Goal: Information Seeking & Learning: Find specific fact

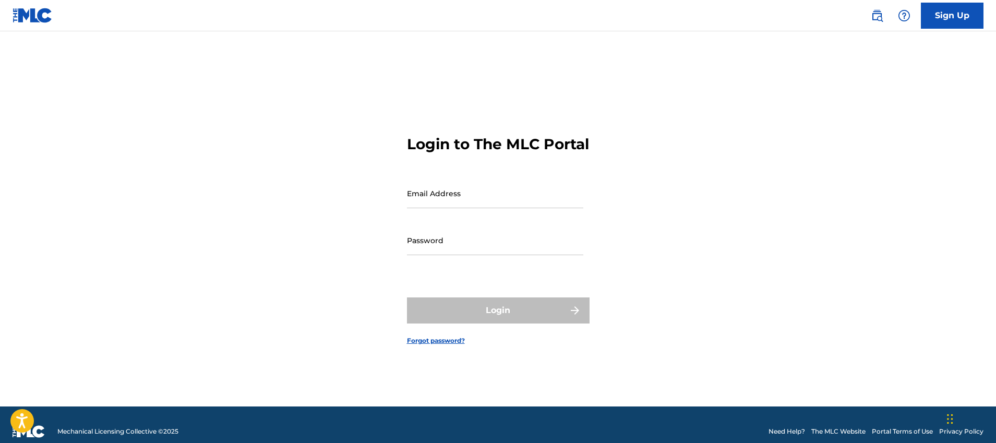
type input "[PERSON_NAME][EMAIL_ADDRESS][PERSON_NAME][DOMAIN_NAME]"
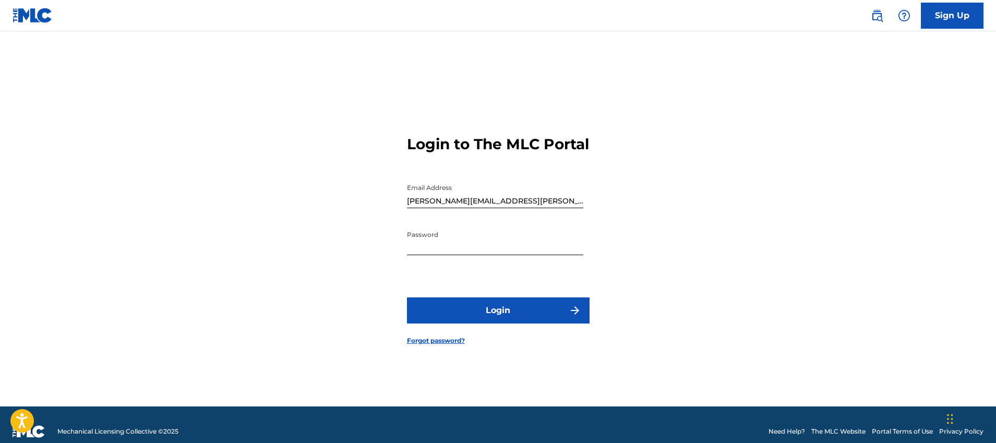
click at [884, 21] on link at bounding box center [877, 15] width 21 height 21
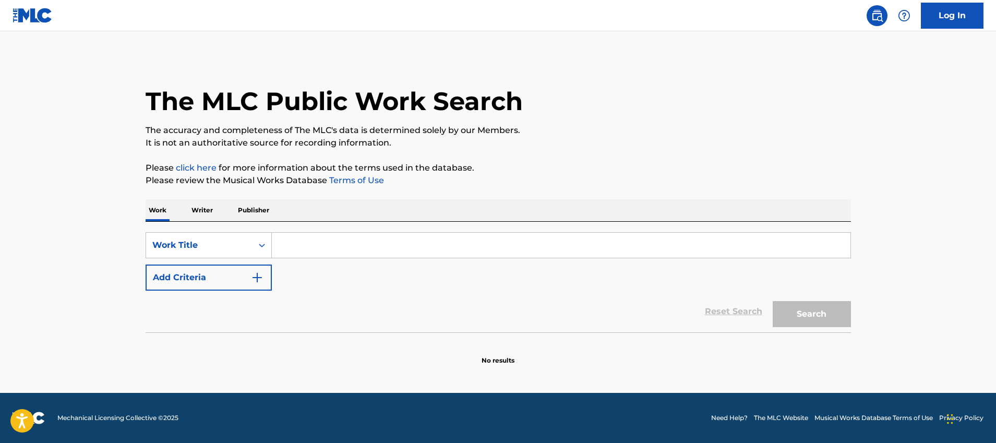
click at [254, 272] on img "Search Form" at bounding box center [257, 277] width 13 height 13
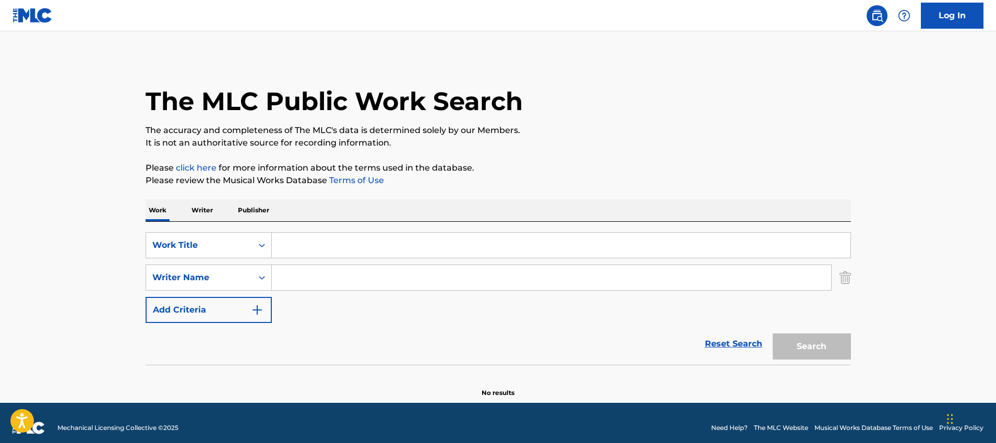
click at [669, 184] on p "Please review the Musical Works Database Terms of Use" at bounding box center [498, 180] width 705 height 13
click at [27, 17] on img at bounding box center [33, 15] width 40 height 15
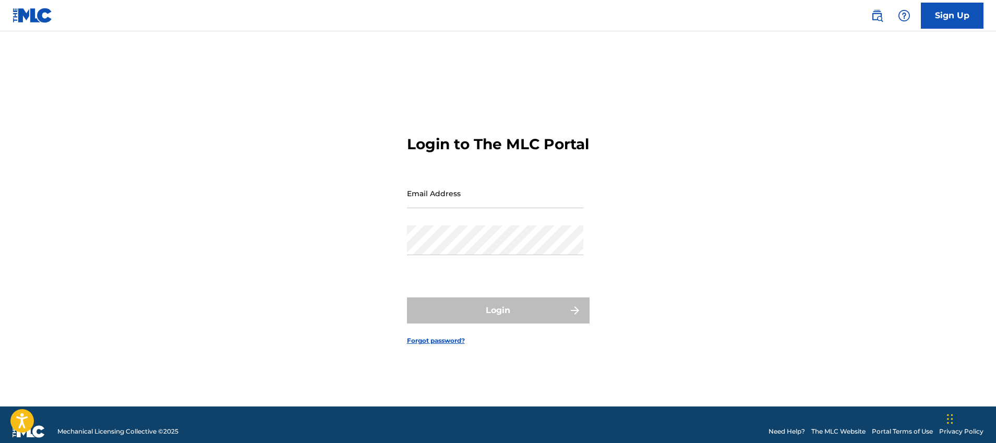
type input "[PERSON_NAME][EMAIL_ADDRESS][PERSON_NAME][DOMAIN_NAME]"
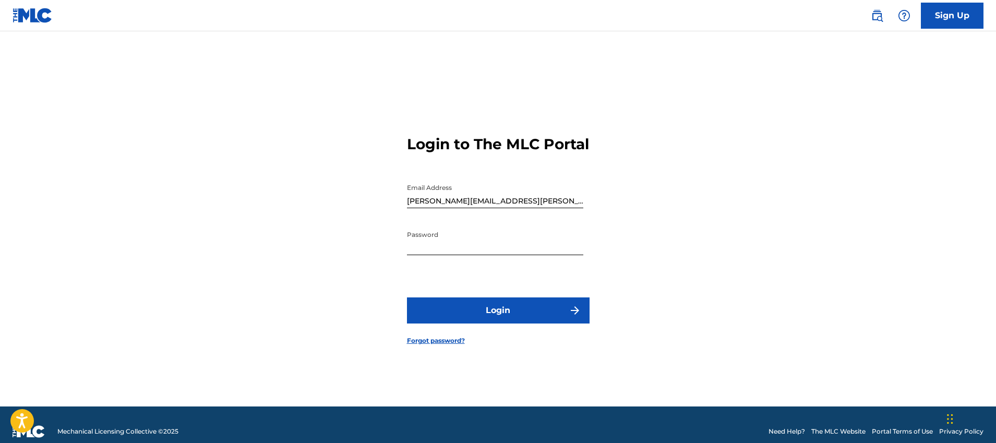
click at [880, 19] on img at bounding box center [877, 15] width 13 height 13
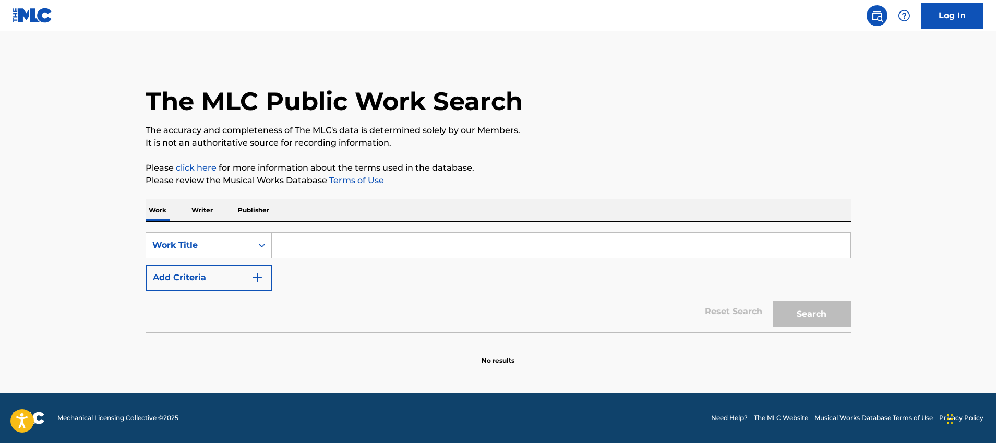
click at [256, 281] on img "Search Form" at bounding box center [257, 277] width 13 height 13
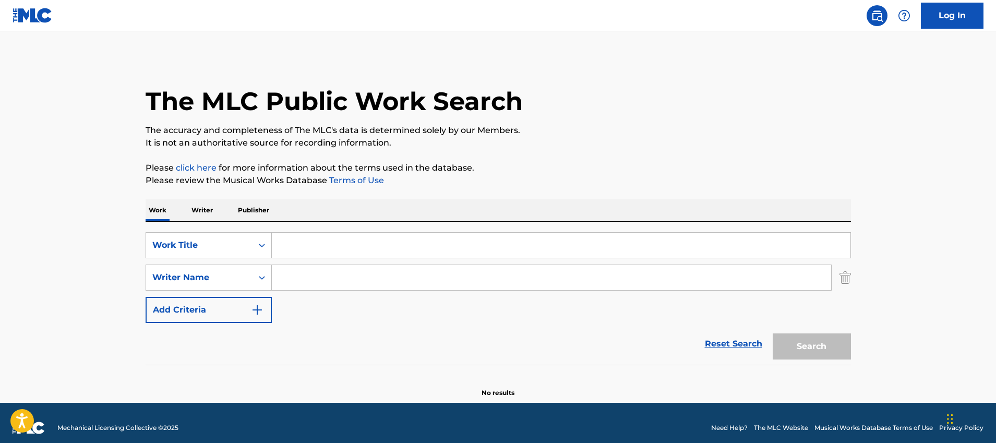
click at [294, 245] on input "Search Form" at bounding box center [561, 245] width 579 height 25
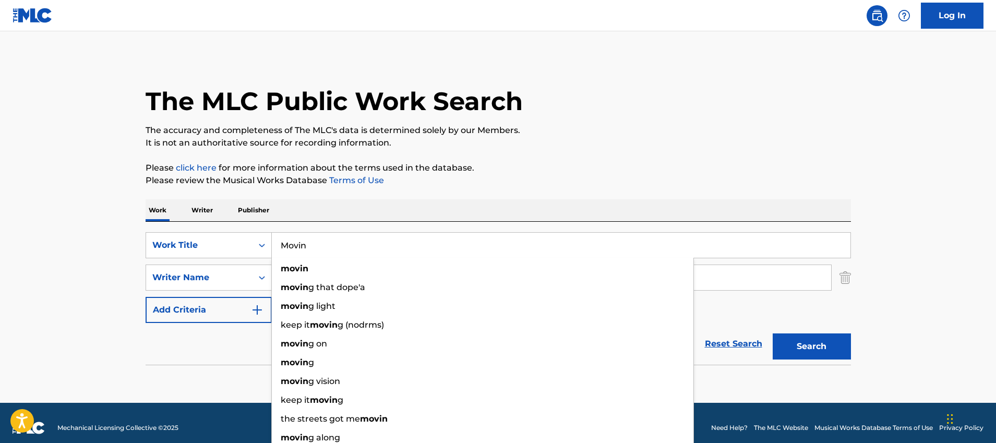
type input "Movin"
click at [328, 205] on div "Work Writer Publisher" at bounding box center [498, 210] width 705 height 22
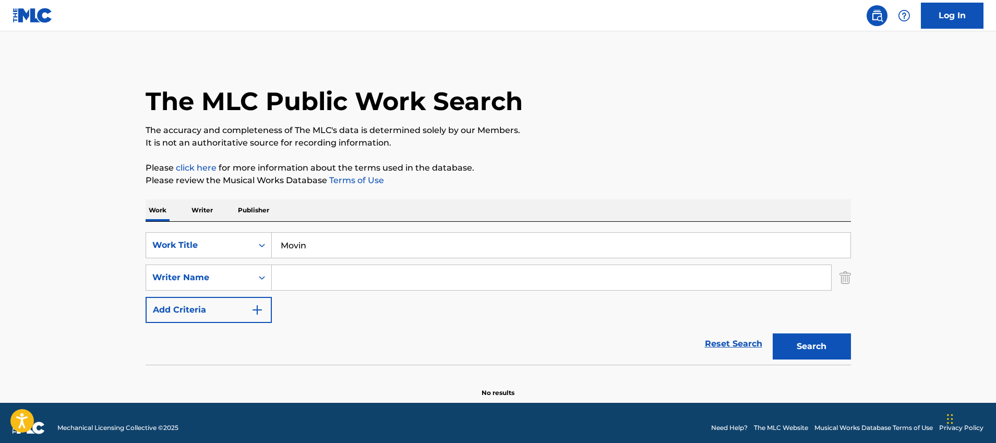
click at [314, 279] on input "Search Form" at bounding box center [551, 277] width 559 height 25
click at [255, 335] on div "Reset Search Search" at bounding box center [498, 344] width 705 height 42
click at [799, 352] on button "Search" at bounding box center [812, 346] width 78 height 26
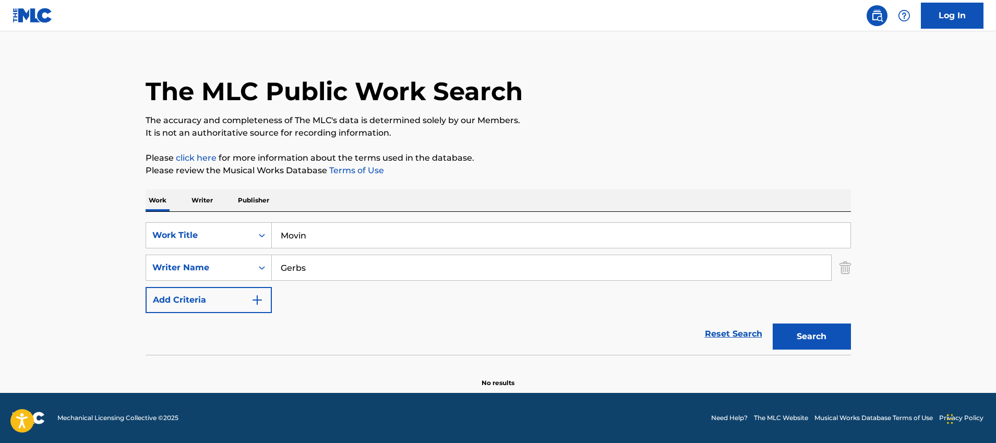
click at [326, 268] on input "Gerbs" at bounding box center [551, 267] width 559 height 25
click at [312, 286] on strong "gerbs" at bounding box center [309, 291] width 25 height 10
click at [828, 335] on button "Search" at bounding box center [812, 337] width 78 height 26
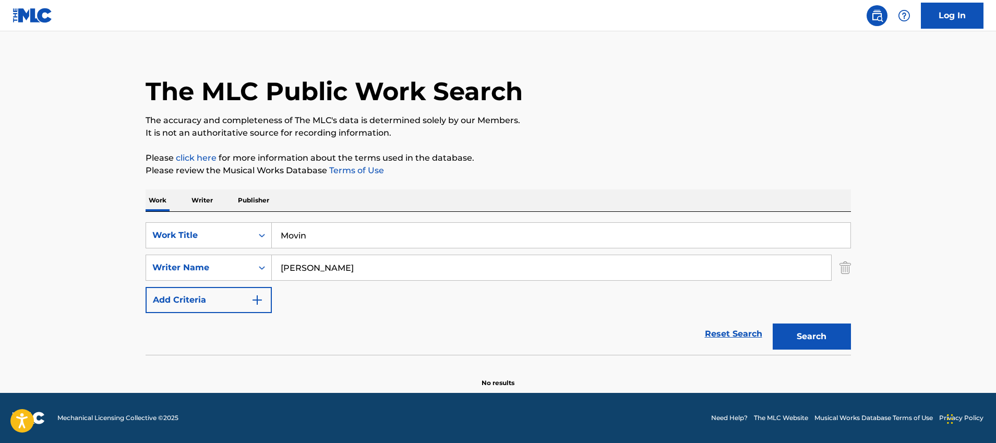
click at [332, 265] on input "[PERSON_NAME]" at bounding box center [551, 267] width 559 height 25
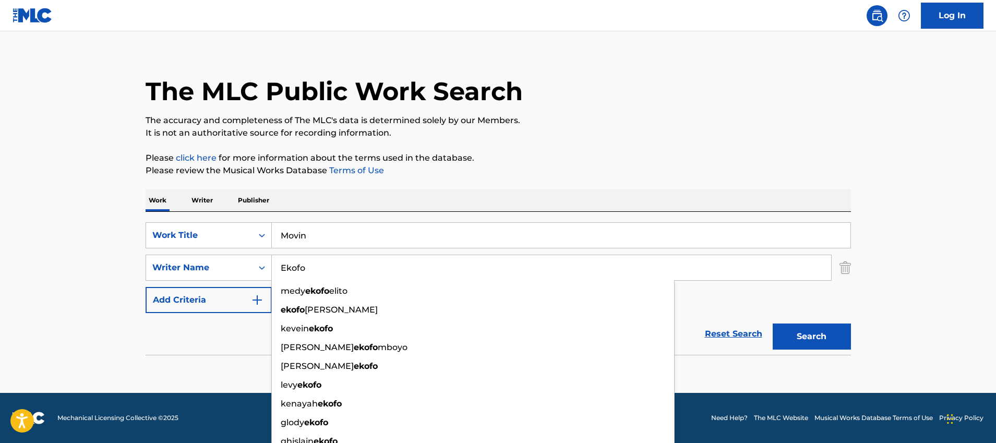
type input "Ekofo"
click at [773, 324] on button "Search" at bounding box center [812, 337] width 78 height 26
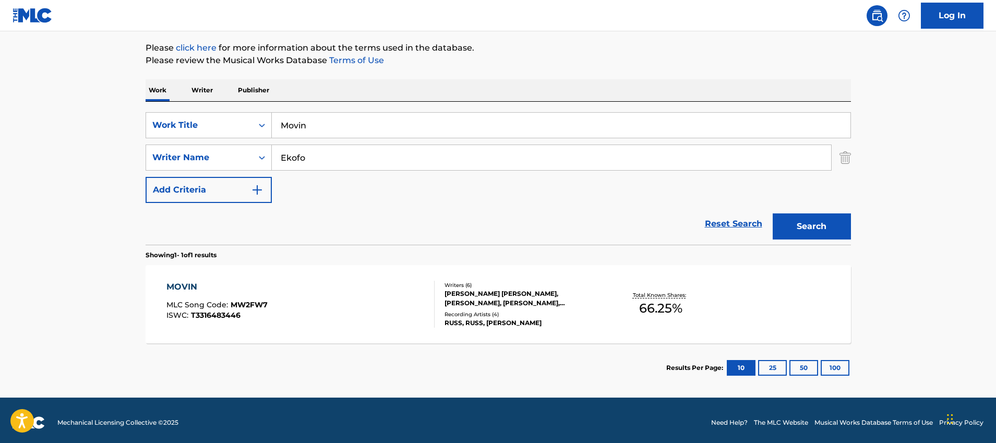
scroll to position [125, 0]
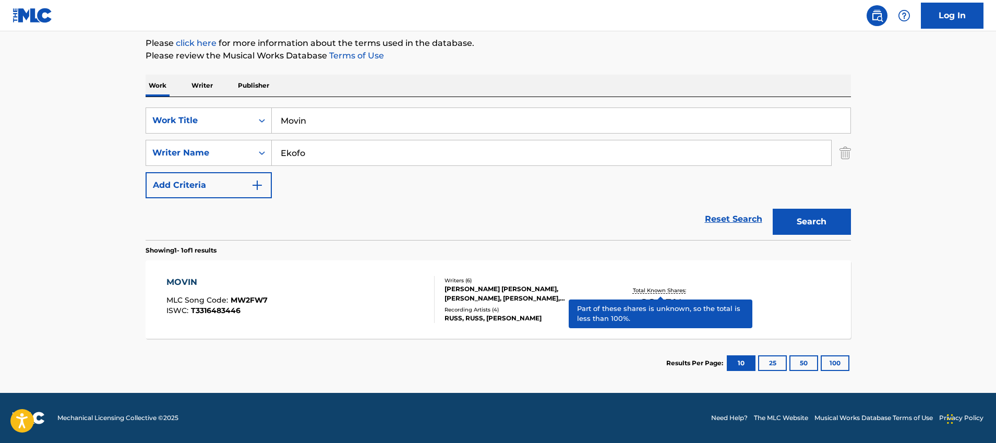
click at [648, 290] on p "Total Known Shares:" at bounding box center [661, 290] width 56 height 8
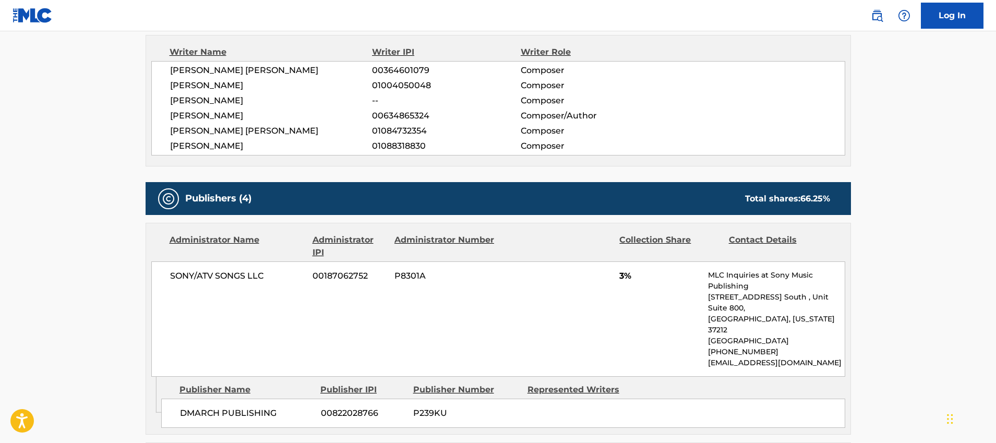
scroll to position [373, 0]
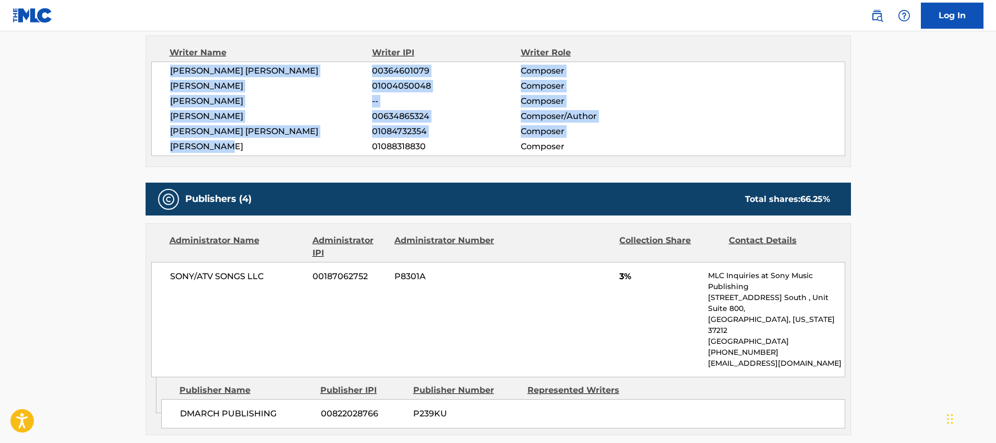
drag, startPoint x: 171, startPoint y: 67, endPoint x: 240, endPoint y: 142, distance: 102.3
click at [240, 142] on div "[PERSON_NAME] [PERSON_NAME] 00364601079 Composer [PERSON_NAME] 01004050048 Comp…" at bounding box center [498, 109] width 694 height 94
click at [239, 143] on span "[PERSON_NAME]" at bounding box center [271, 146] width 202 height 13
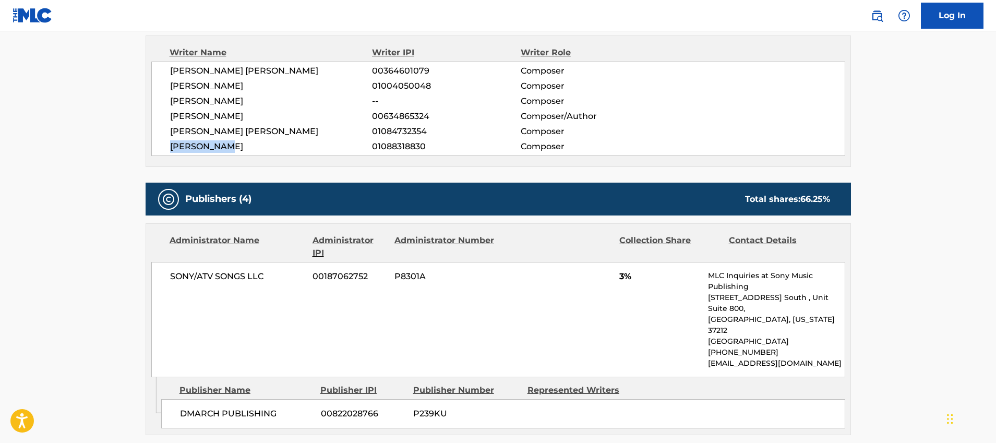
drag, startPoint x: 170, startPoint y: 145, endPoint x: 236, endPoint y: 147, distance: 66.3
click at [236, 147] on span "[PERSON_NAME]" at bounding box center [271, 146] width 202 height 13
click at [483, 149] on span "01088318830" at bounding box center [446, 146] width 148 height 13
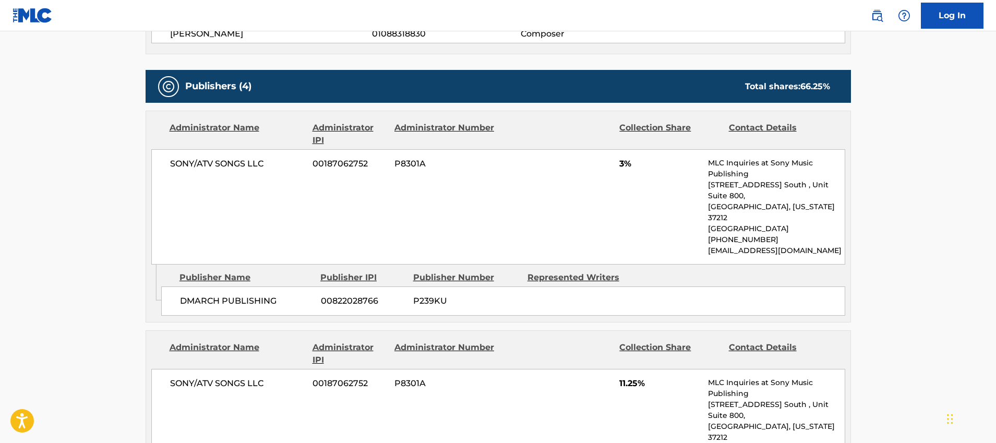
scroll to position [491, 0]
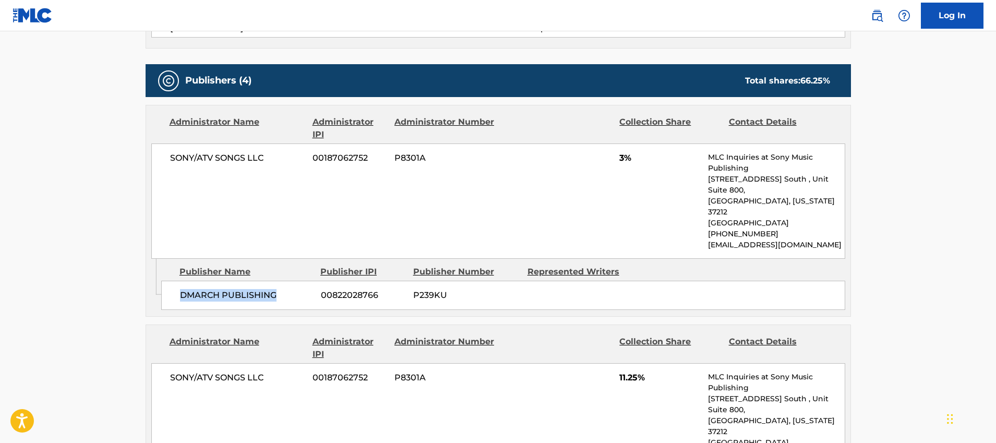
drag, startPoint x: 182, startPoint y: 273, endPoint x: 281, endPoint y: 277, distance: 99.2
click at [281, 289] on span "DMARCH PUBLISHING" at bounding box center [246, 295] width 133 height 13
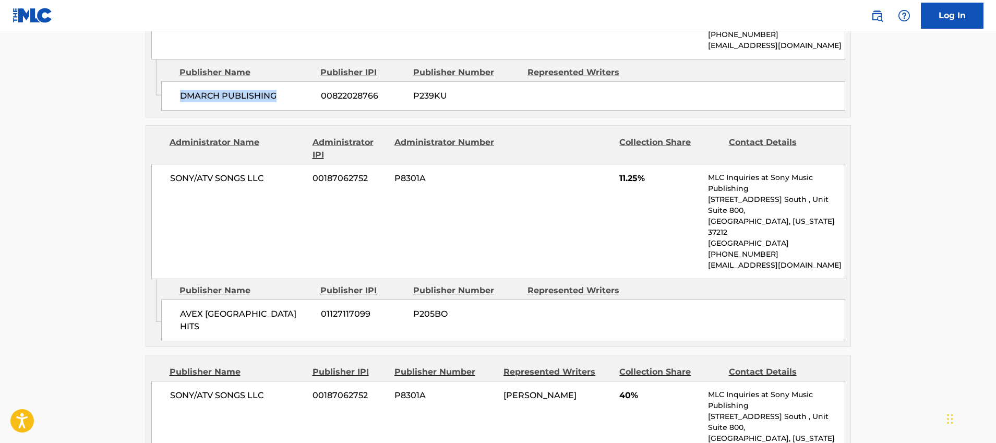
scroll to position [697, 0]
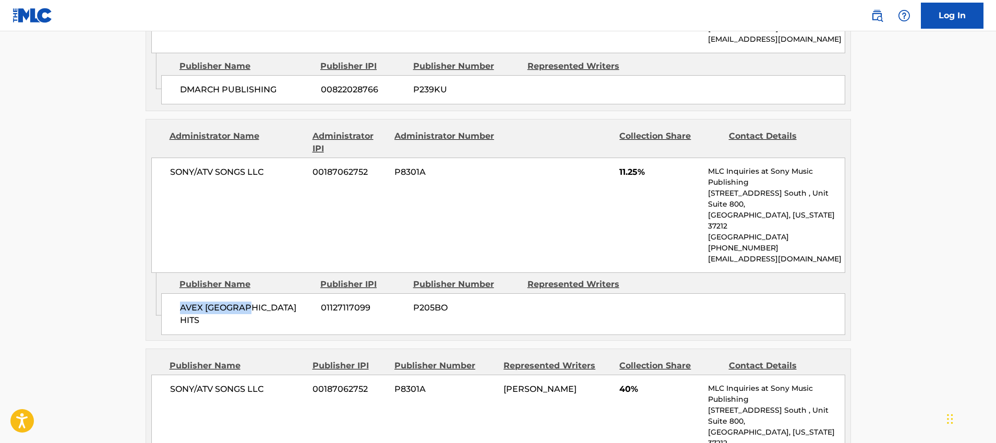
drag, startPoint x: 178, startPoint y: 264, endPoint x: 249, endPoint y: 264, distance: 71.5
click at [249, 293] on div "AVEX [GEOGRAPHIC_DATA] HITS 01127117099 P205BO" at bounding box center [503, 314] width 684 height 42
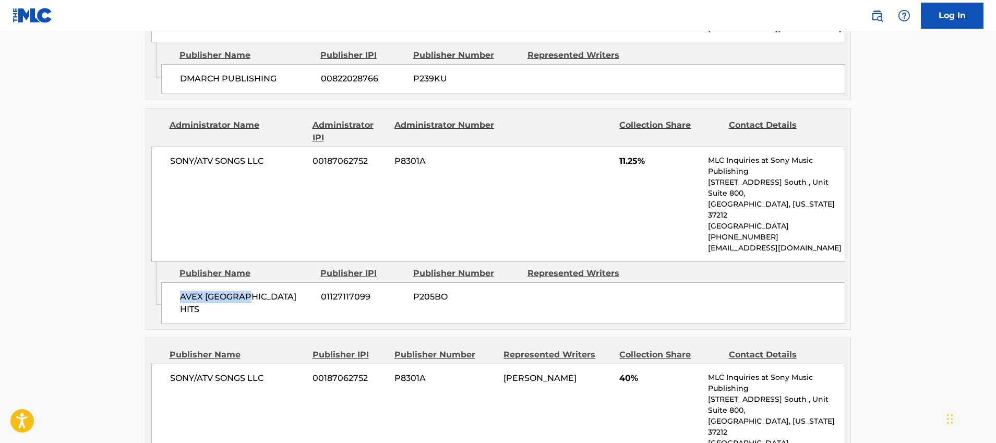
click at [429, 364] on div "SONY/ATV SONGS LLC 00187062752 P8301A [PERSON_NAME] 40% MLC Inquiries at Sony M…" at bounding box center [498, 421] width 694 height 115
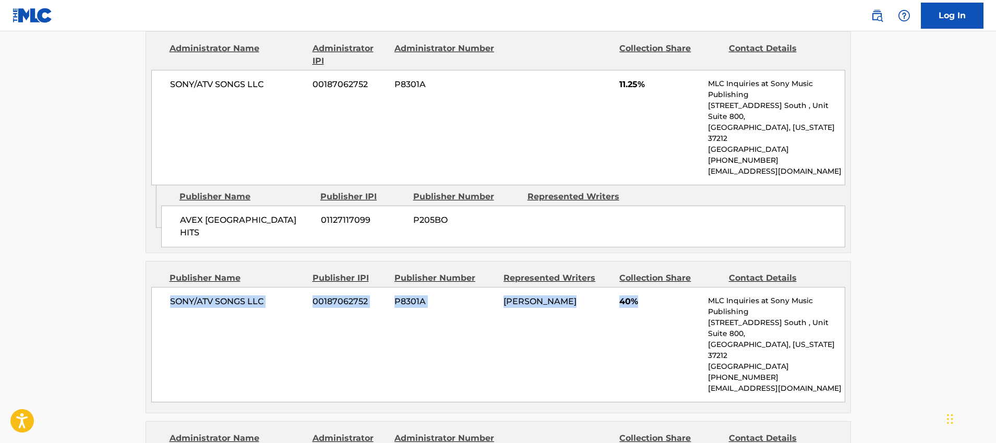
drag, startPoint x: 171, startPoint y: 245, endPoint x: 638, endPoint y: 247, distance: 467.0
click at [638, 287] on div "SONY/ATV SONGS LLC 00187062752 P8301A [PERSON_NAME] 40% MLC Inquiries at Sony M…" at bounding box center [498, 344] width 694 height 115
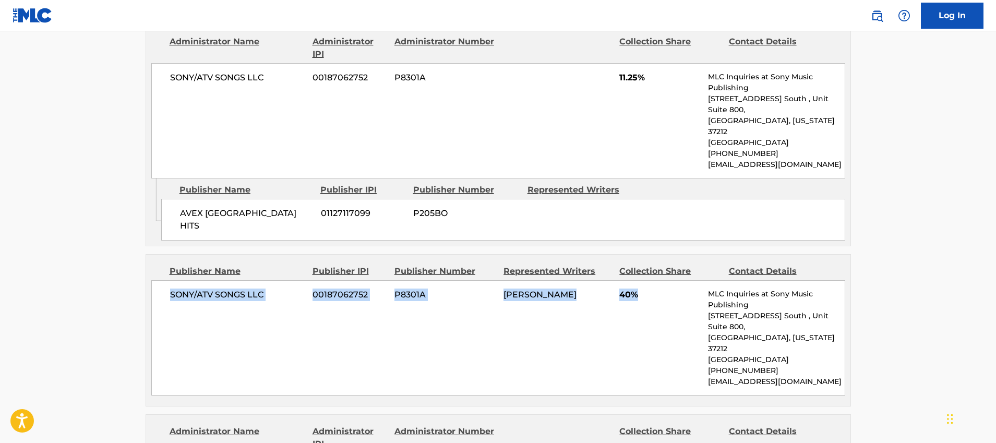
scroll to position [894, 0]
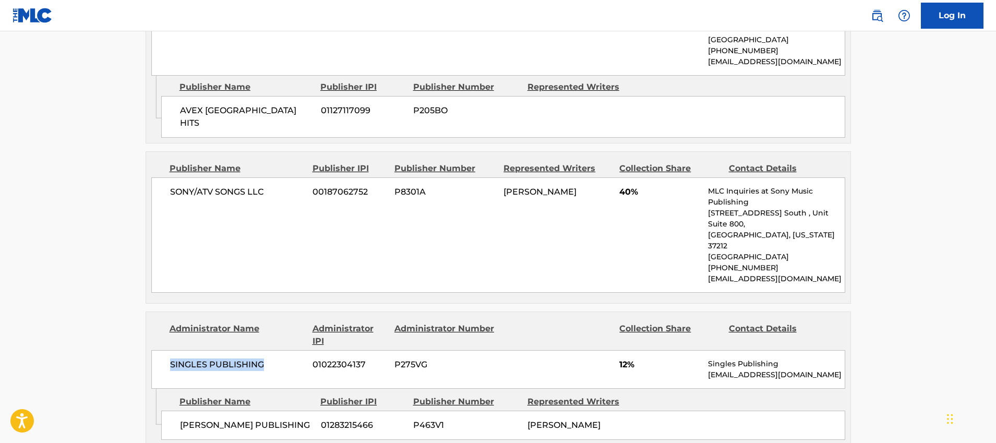
drag, startPoint x: 170, startPoint y: 289, endPoint x: 268, endPoint y: 284, distance: 98.2
click at [268, 358] on span "SINGLES PUBLISHING" at bounding box center [237, 364] width 135 height 13
drag, startPoint x: 179, startPoint y: 349, endPoint x: 289, endPoint y: 350, distance: 109.1
click at [289, 419] on span "[PERSON_NAME] PUBLISHING" at bounding box center [246, 425] width 133 height 13
click at [290, 419] on span "[PERSON_NAME] PUBLISHING" at bounding box center [246, 425] width 133 height 13
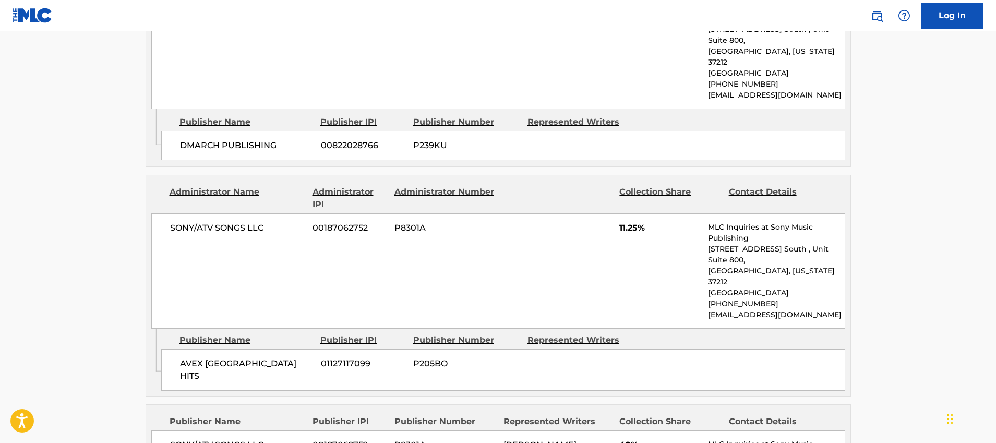
scroll to position [289, 0]
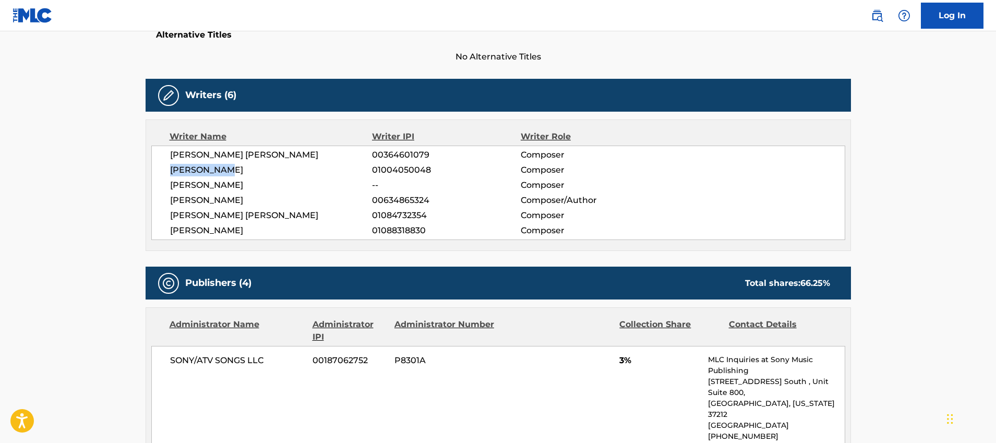
drag, startPoint x: 172, startPoint y: 170, endPoint x: 248, endPoint y: 166, distance: 75.7
click at [248, 166] on span "[PERSON_NAME]" at bounding box center [271, 170] width 202 height 13
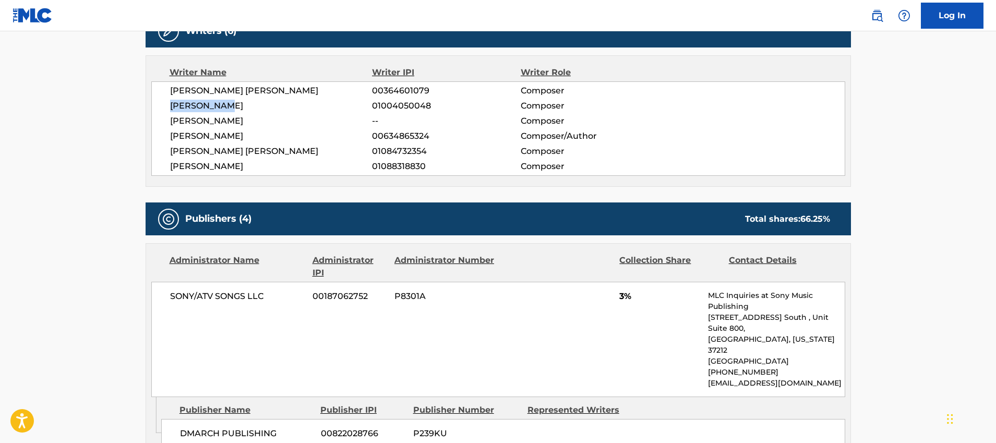
scroll to position [367, 0]
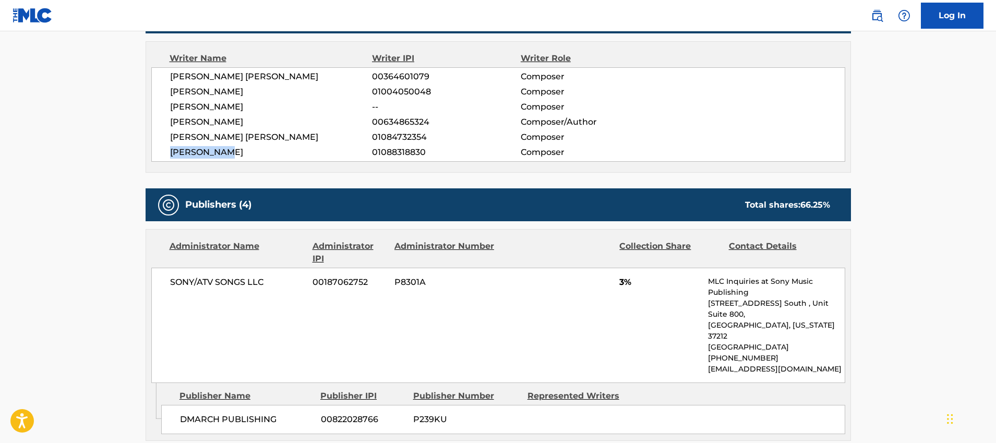
drag, startPoint x: 237, startPoint y: 151, endPoint x: 171, endPoint y: 149, distance: 66.8
click at [171, 149] on span "[PERSON_NAME]" at bounding box center [271, 152] width 202 height 13
click at [294, 131] on span "[PERSON_NAME] [PERSON_NAME]" at bounding box center [271, 137] width 202 height 13
drag, startPoint x: 279, startPoint y: 136, endPoint x: 176, endPoint y: 137, distance: 103.3
click at [176, 137] on span "[PERSON_NAME] [PERSON_NAME]" at bounding box center [271, 137] width 202 height 13
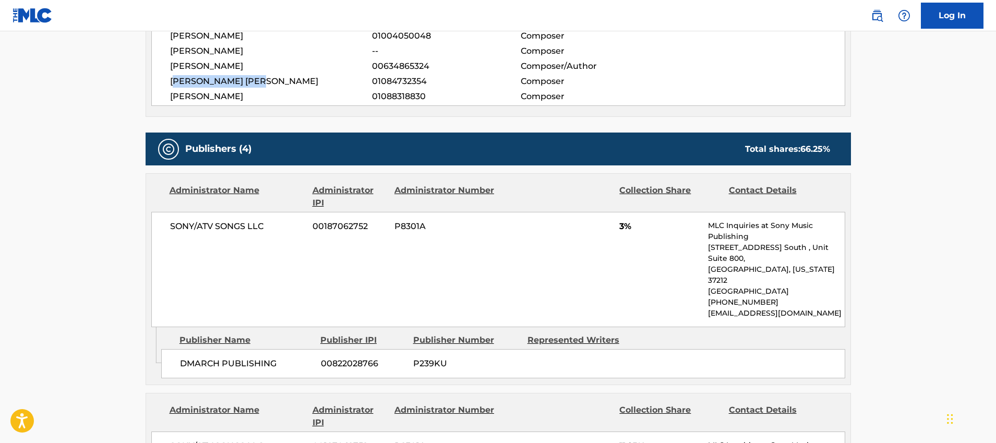
scroll to position [209, 0]
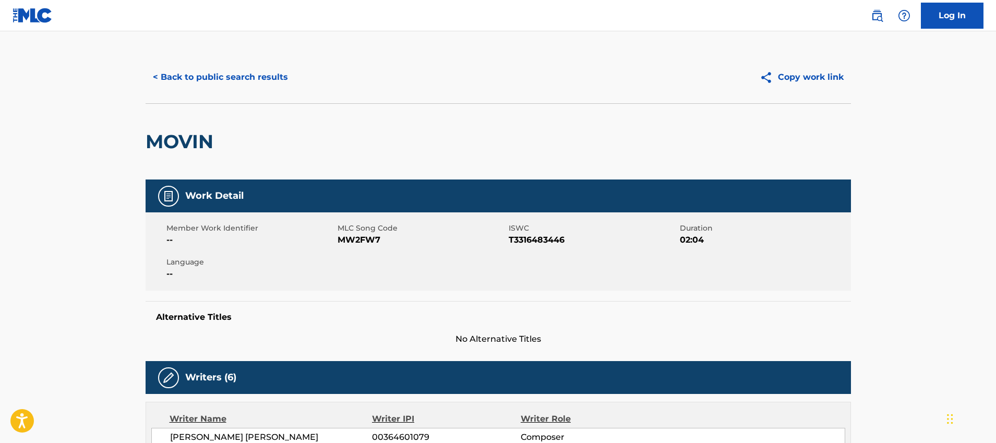
scroll to position [0, 0]
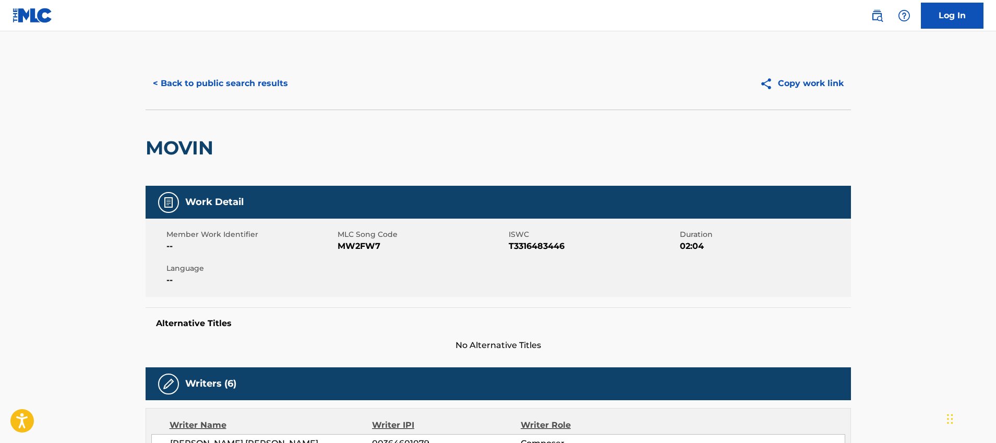
click at [225, 82] on button "< Back to public search results" at bounding box center [221, 83] width 150 height 26
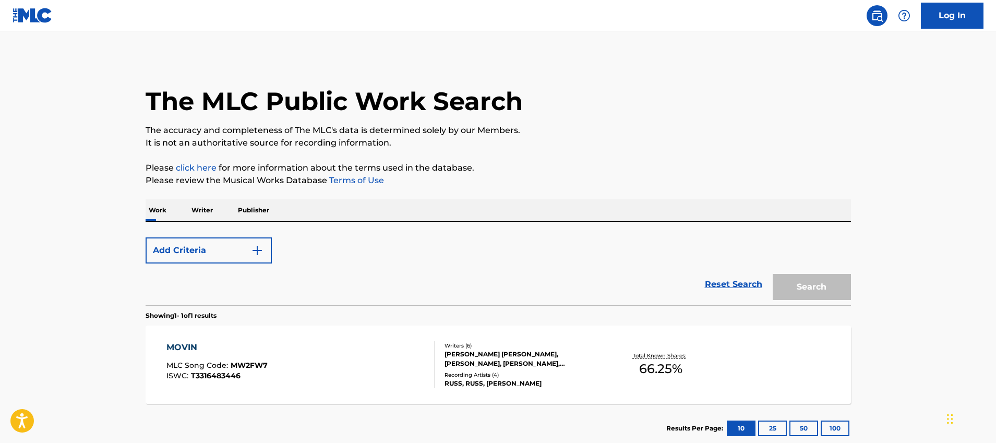
scroll to position [65, 0]
